Goal: Navigation & Orientation: Go to known website

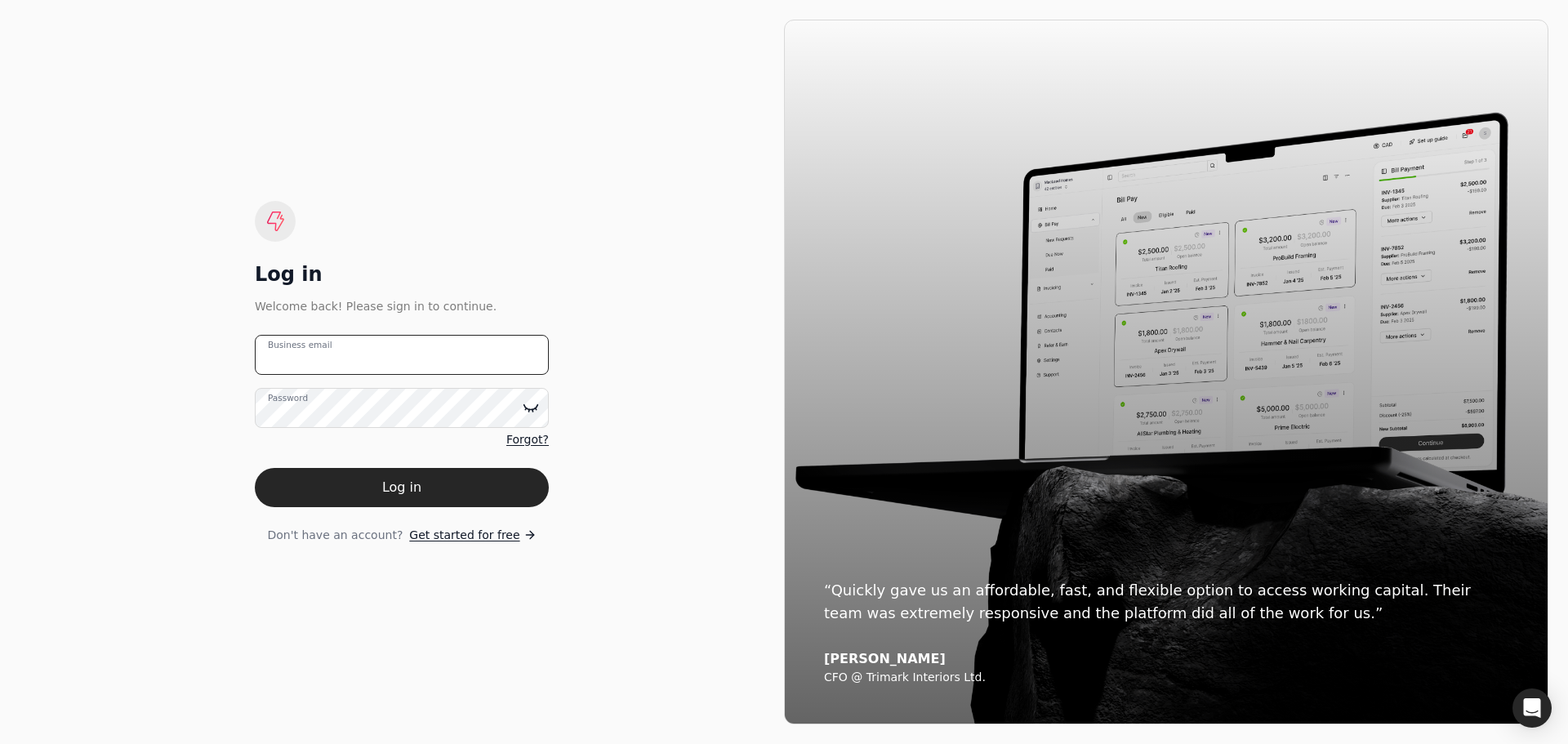
type email "[EMAIL_ADDRESS][DOMAIN_NAME]"
click at [527, 404] on icon at bounding box center [530, 407] width 16 height 16
click at [210, 412] on div "Log in Welcome back! Please sign in to continue. [EMAIL_ADDRESS][DOMAIN_NAME] B…" at bounding box center [402, 372] width 765 height 705
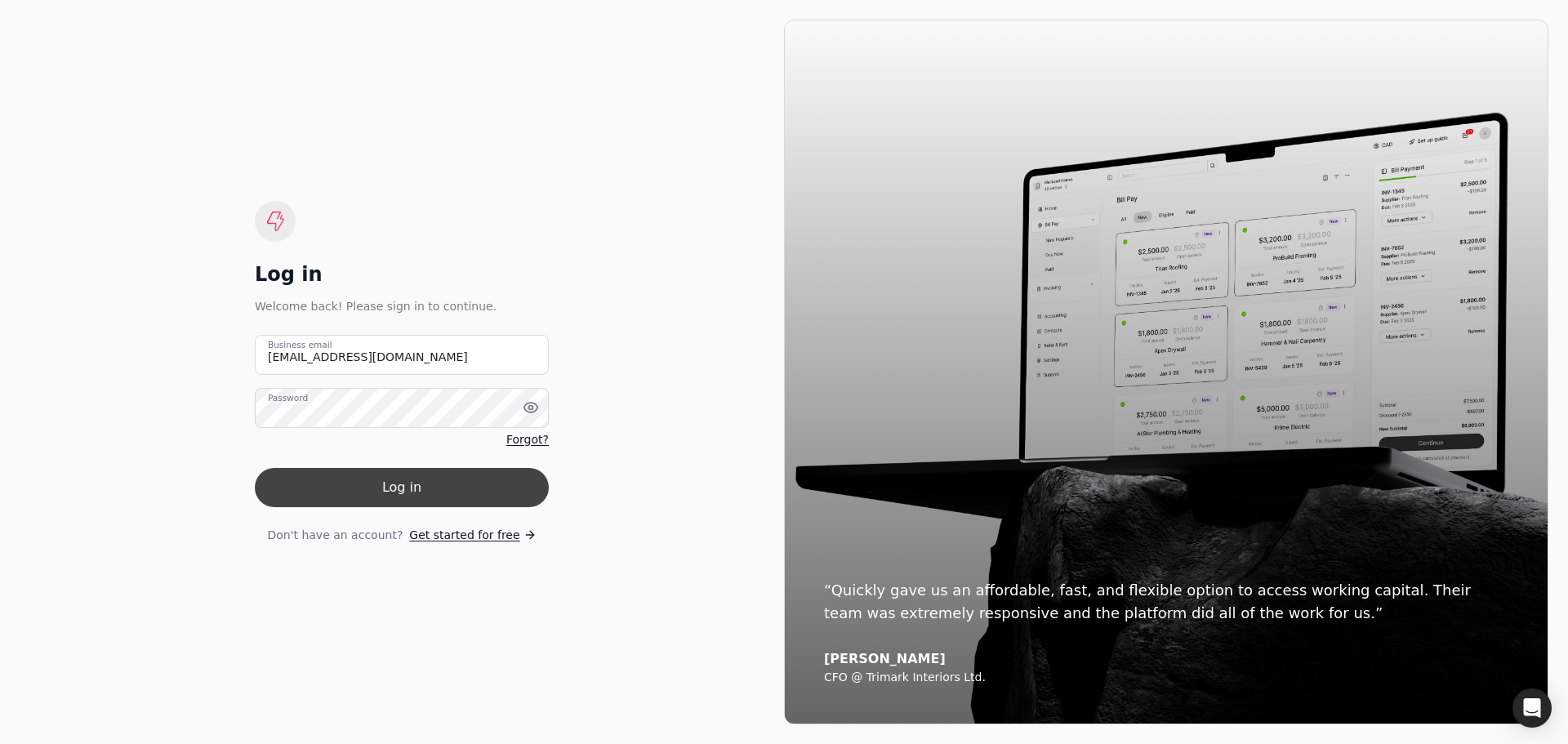
click at [451, 477] on button "Log in" at bounding box center [402, 487] width 294 height 39
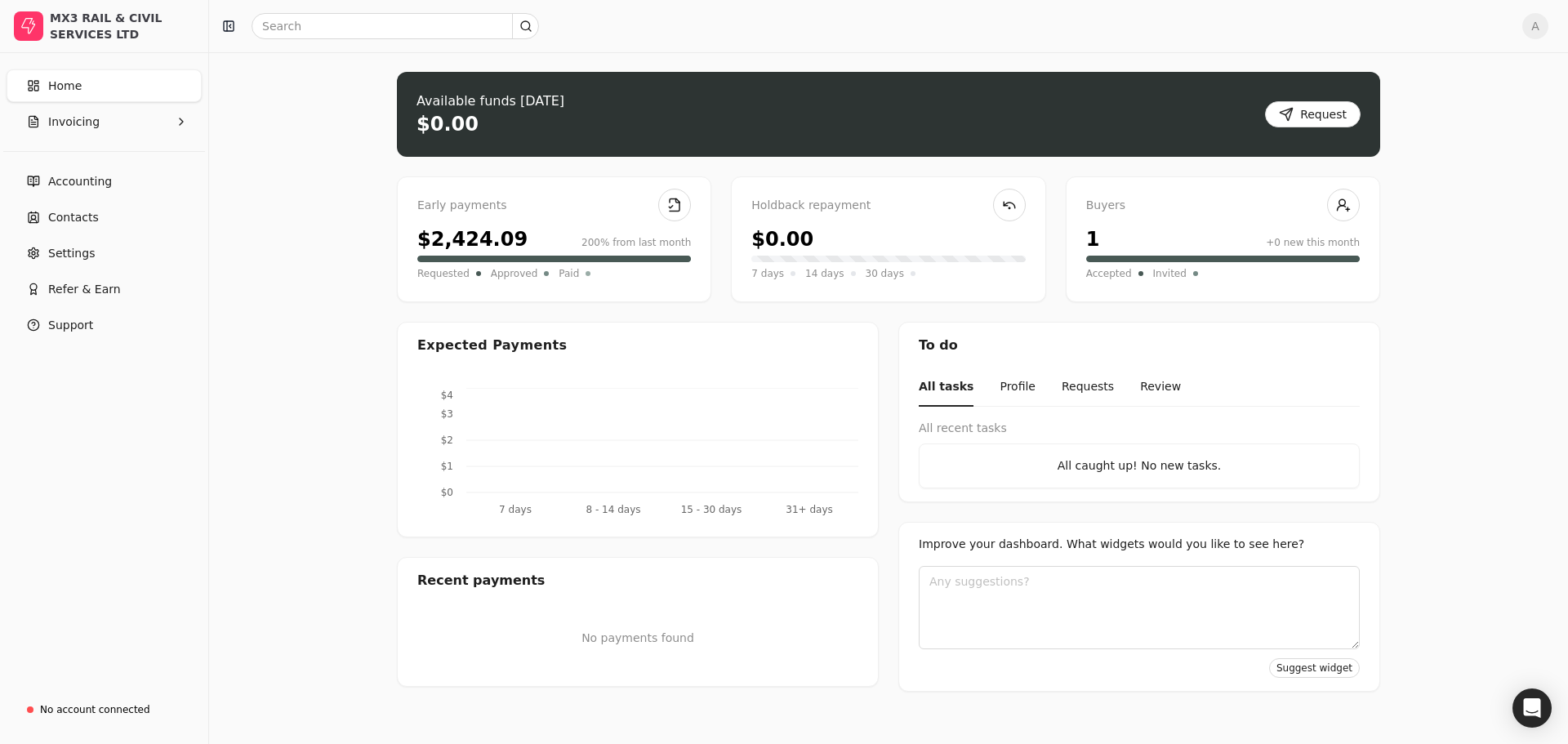
click at [42, 91] on link "Home" at bounding box center [104, 86] width 195 height 32
